Goal: Task Accomplishment & Management: Complete application form

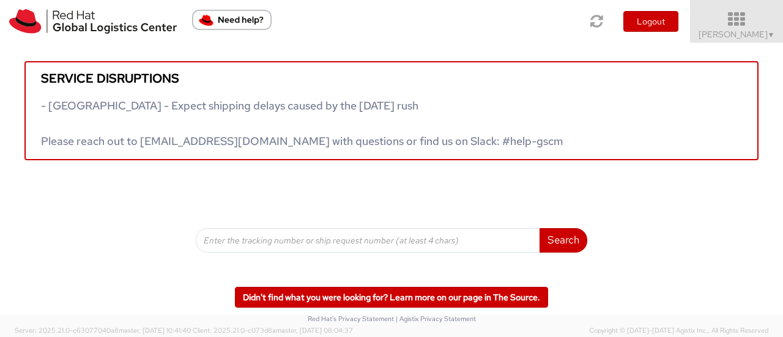
click at [729, 31] on span "[PERSON_NAME] ▼" at bounding box center [737, 34] width 76 height 11
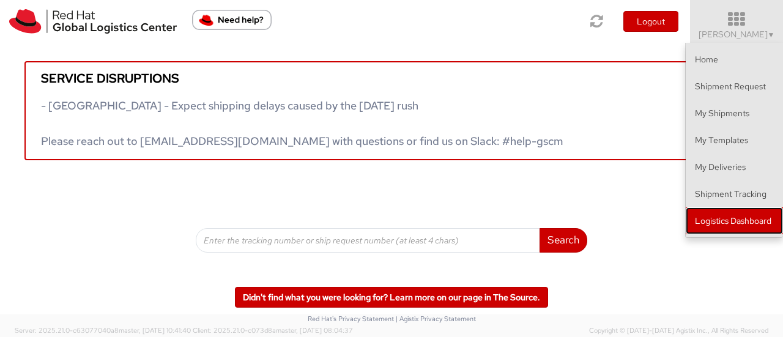
click at [720, 220] on link "Logistics Dashboard" at bounding box center [734, 220] width 97 height 27
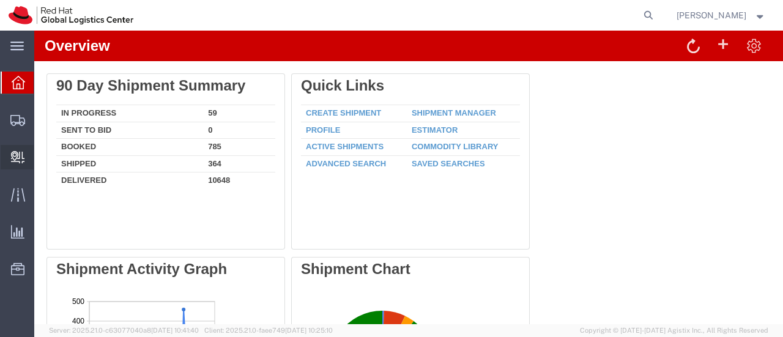
click at [0, 0] on span "Create Delivery" at bounding box center [0, 0] width 0 height 0
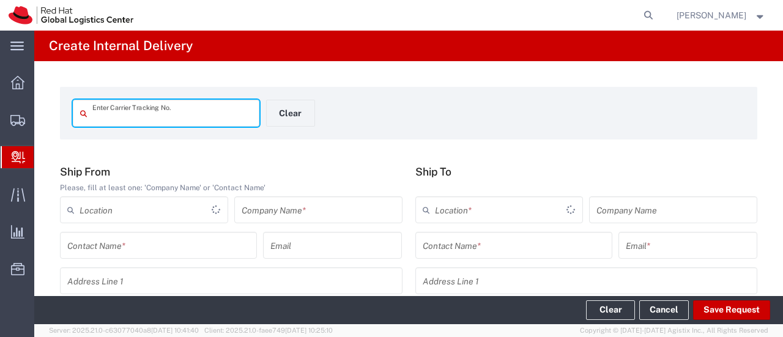
click at [0, 0] on span "Create Delivery" at bounding box center [0, 0] width 0 height 0
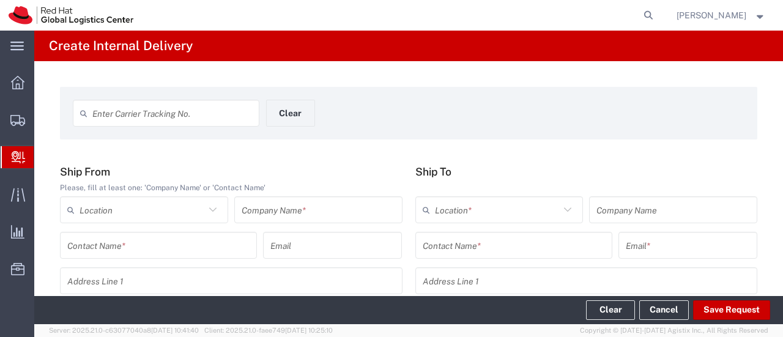
click at [151, 117] on input "text" at bounding box center [172, 113] width 160 height 21
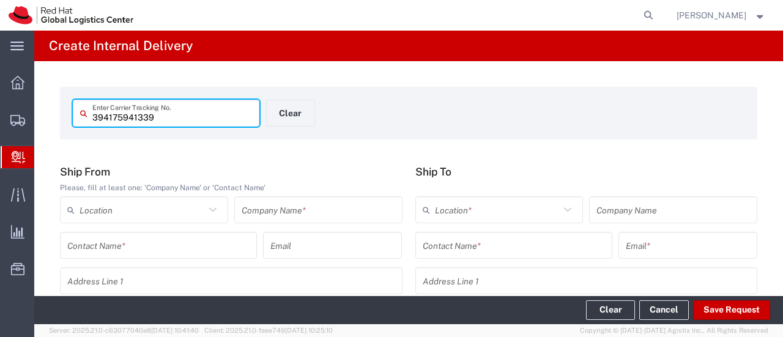
type input "394175941339"
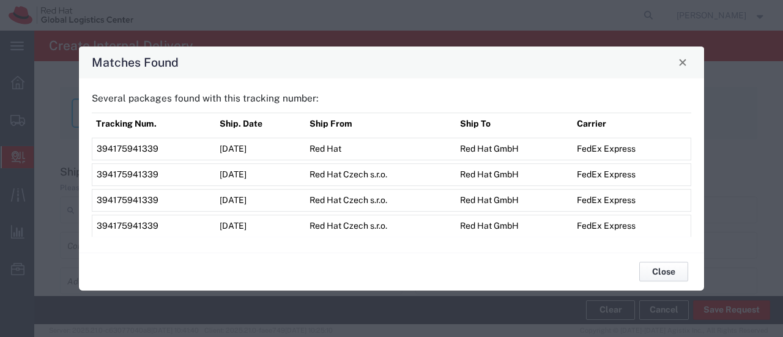
click at [678, 267] on button "Close" at bounding box center [663, 272] width 49 height 20
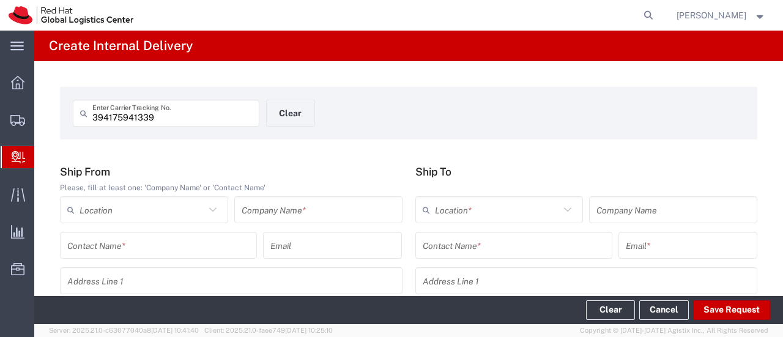
click at [202, 116] on input "394175941339" at bounding box center [172, 113] width 160 height 21
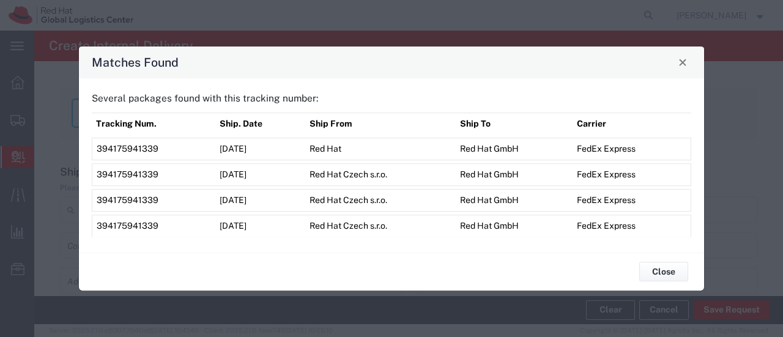
click at [138, 152] on span "394175941339" at bounding box center [128, 149] width 62 height 10
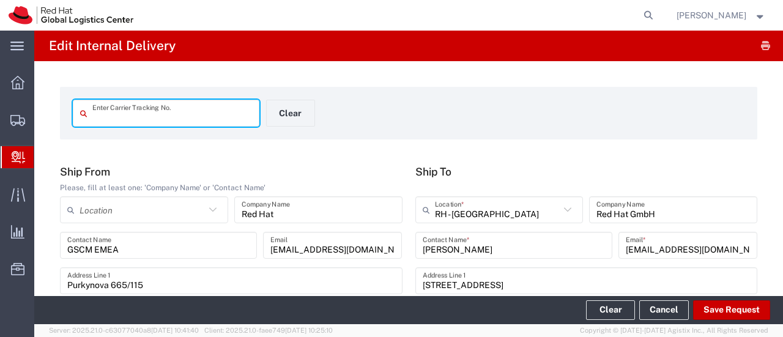
type input "Your Packaging"
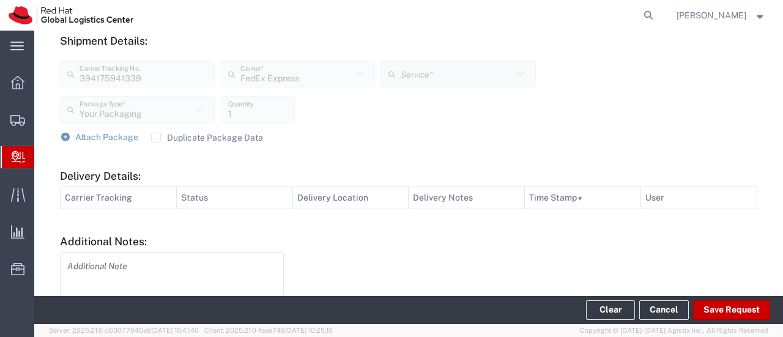
scroll to position [549, 0]
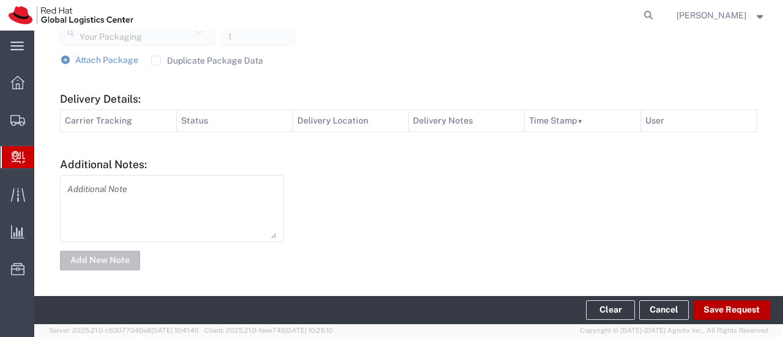
click at [723, 303] on button "Save Request" at bounding box center [731, 310] width 77 height 20
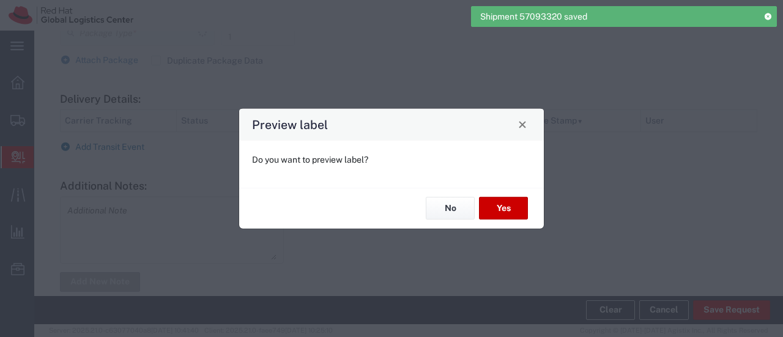
type input "Your Packaging"
click at [451, 205] on button "No" at bounding box center [450, 208] width 49 height 23
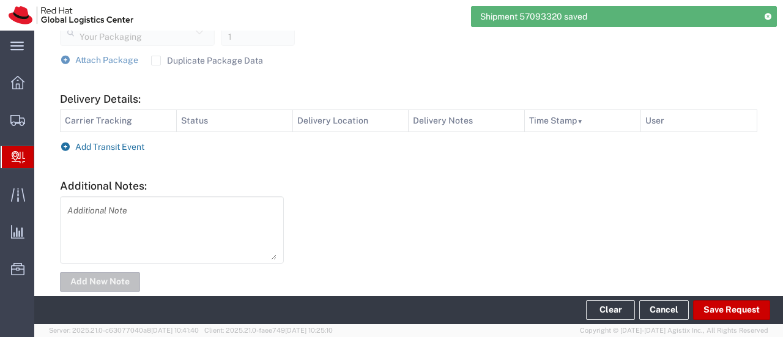
click at [140, 148] on span "Add Transit Event" at bounding box center [109, 147] width 69 height 10
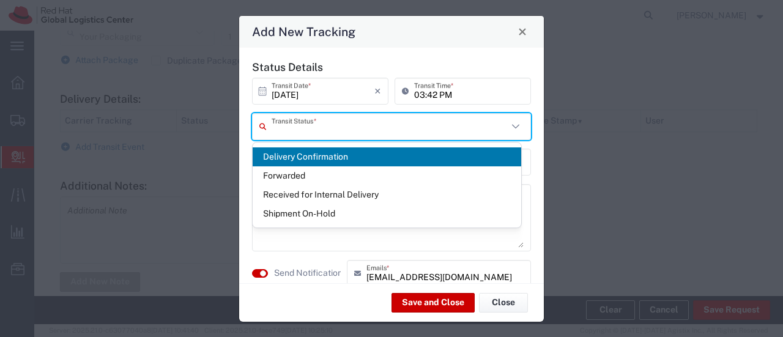
click at [315, 132] on input "text" at bounding box center [390, 126] width 236 height 21
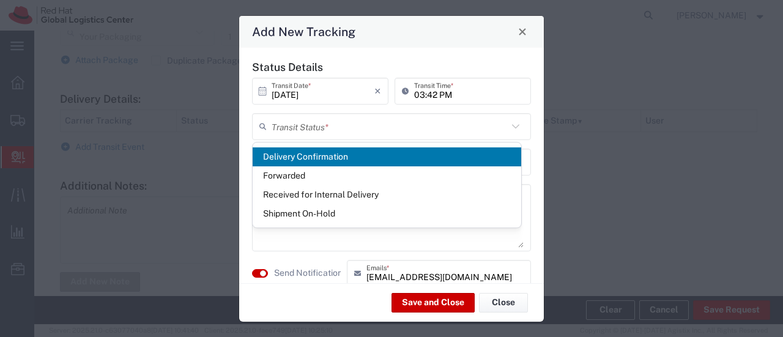
click at [315, 153] on span "Delivery Confirmation" at bounding box center [387, 156] width 269 height 19
type input "Delivery Confirmation"
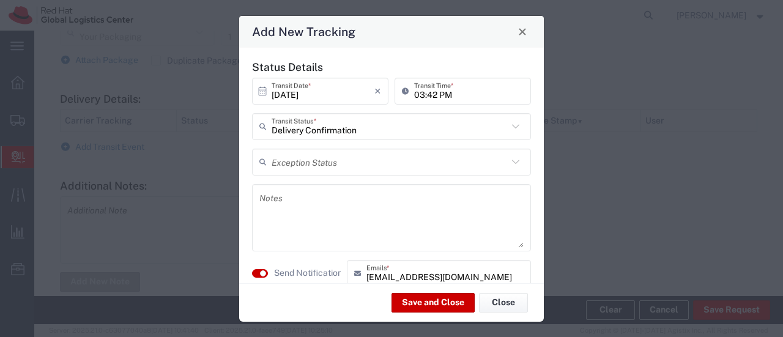
click at [311, 189] on textarea at bounding box center [391, 218] width 264 height 60
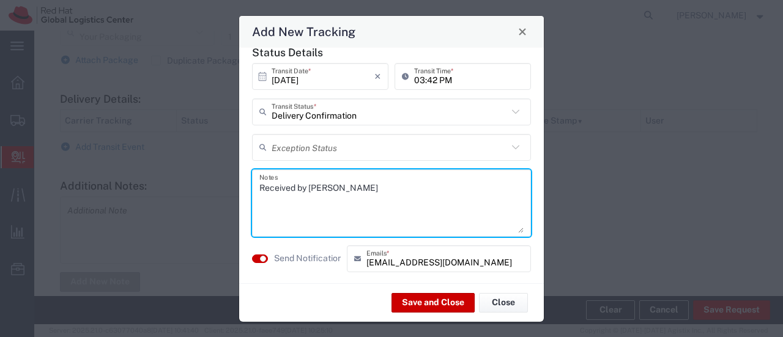
scroll to position [23, 0]
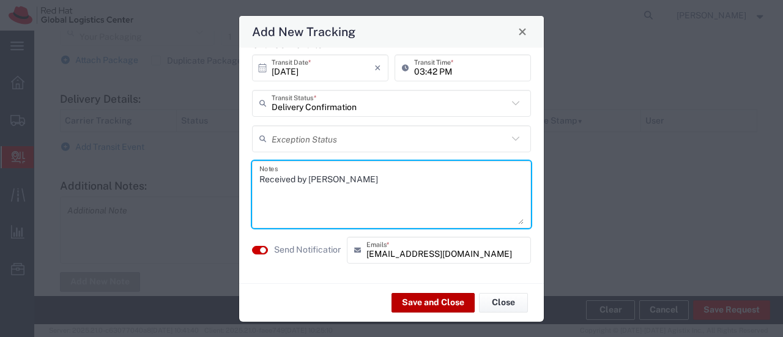
type textarea "Received by Sharvari Gholap"
click at [441, 302] on button "Save and Close" at bounding box center [433, 303] width 83 height 20
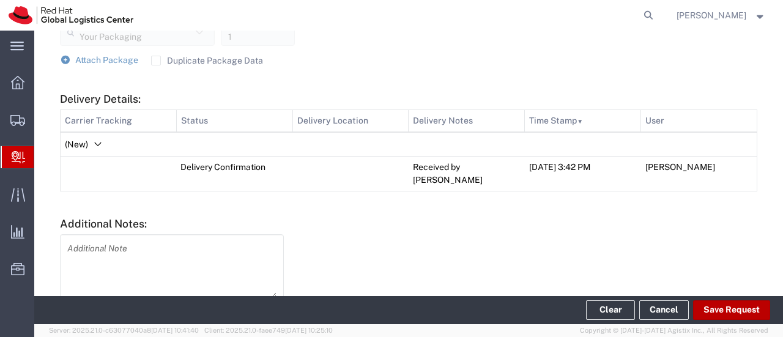
click at [713, 312] on button "Save Request" at bounding box center [731, 310] width 77 height 20
type input "394175941339"
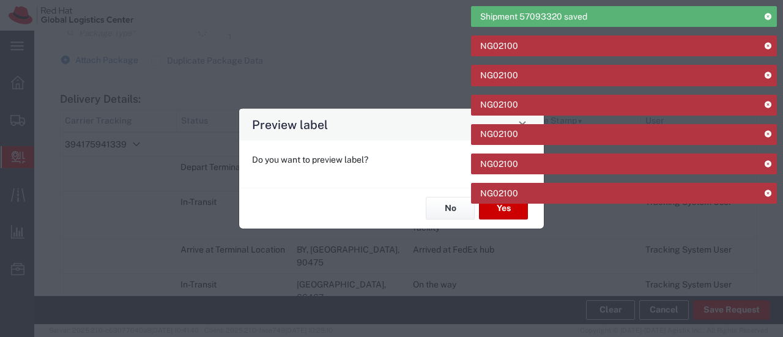
type input "Your Packaging"
click at [443, 210] on button "No" at bounding box center [450, 208] width 49 height 23
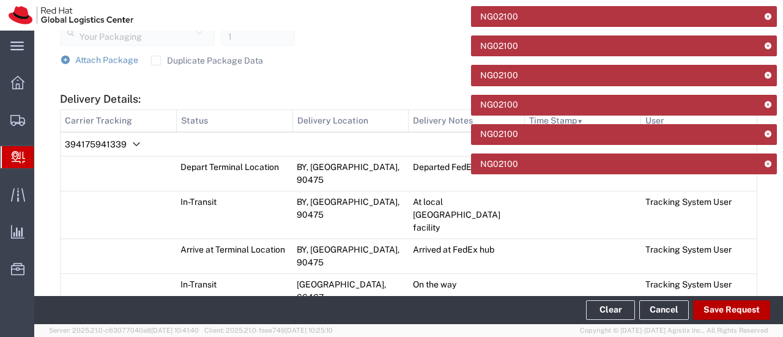
click at [729, 317] on button "Save Request" at bounding box center [731, 310] width 77 height 20
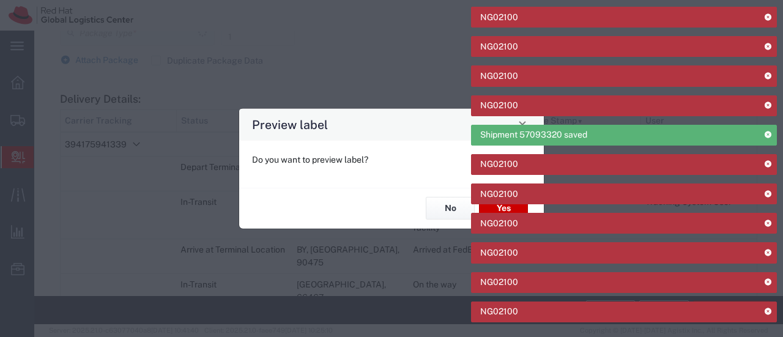
type input "Your Packaging"
click at [457, 217] on button "No" at bounding box center [450, 208] width 49 height 23
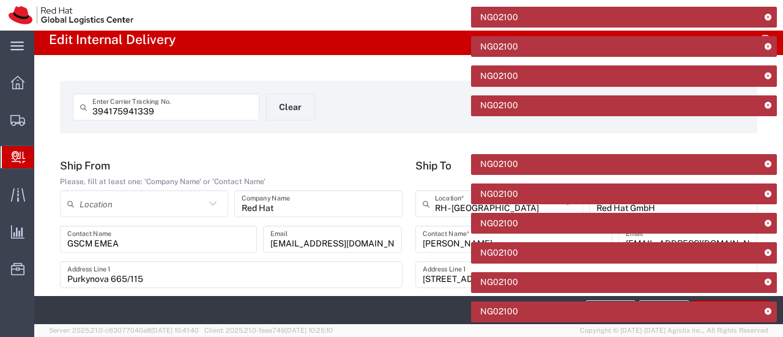
scroll to position [0, 0]
